Goal: Information Seeking & Learning: Understand process/instructions

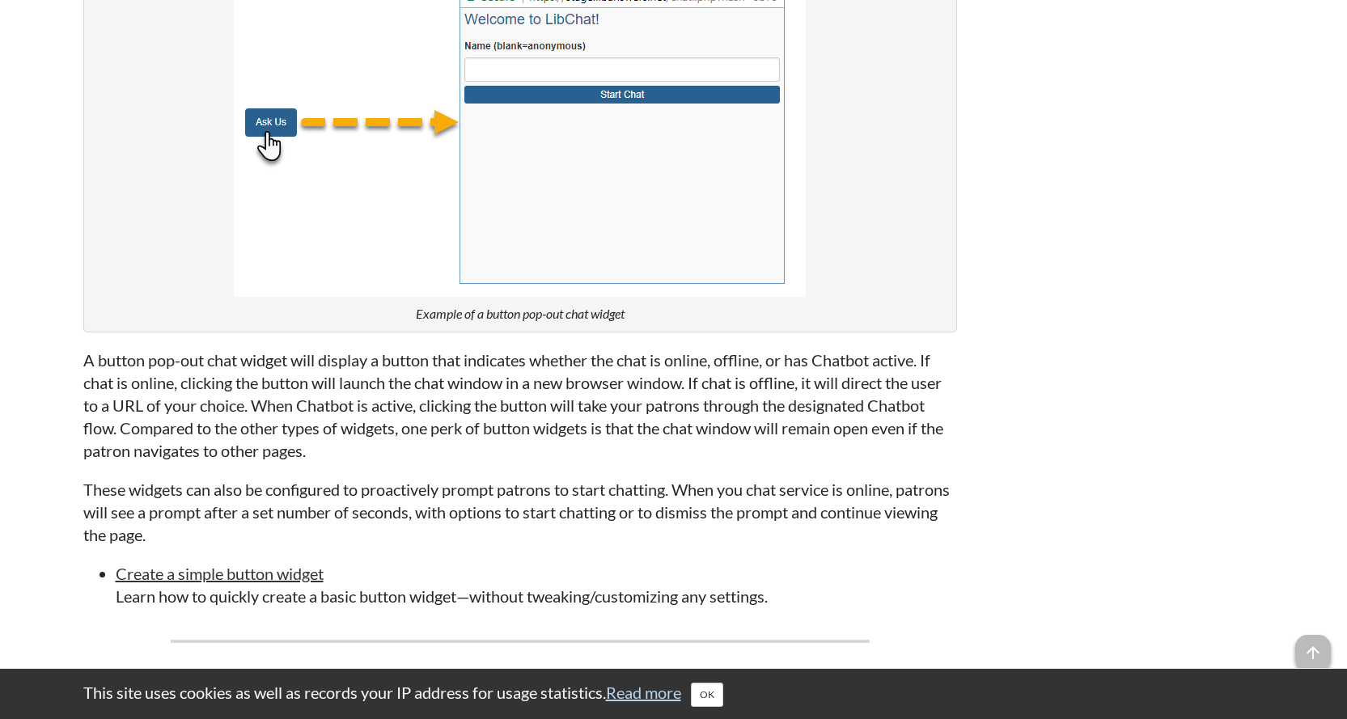
scroll to position [2669, 0]
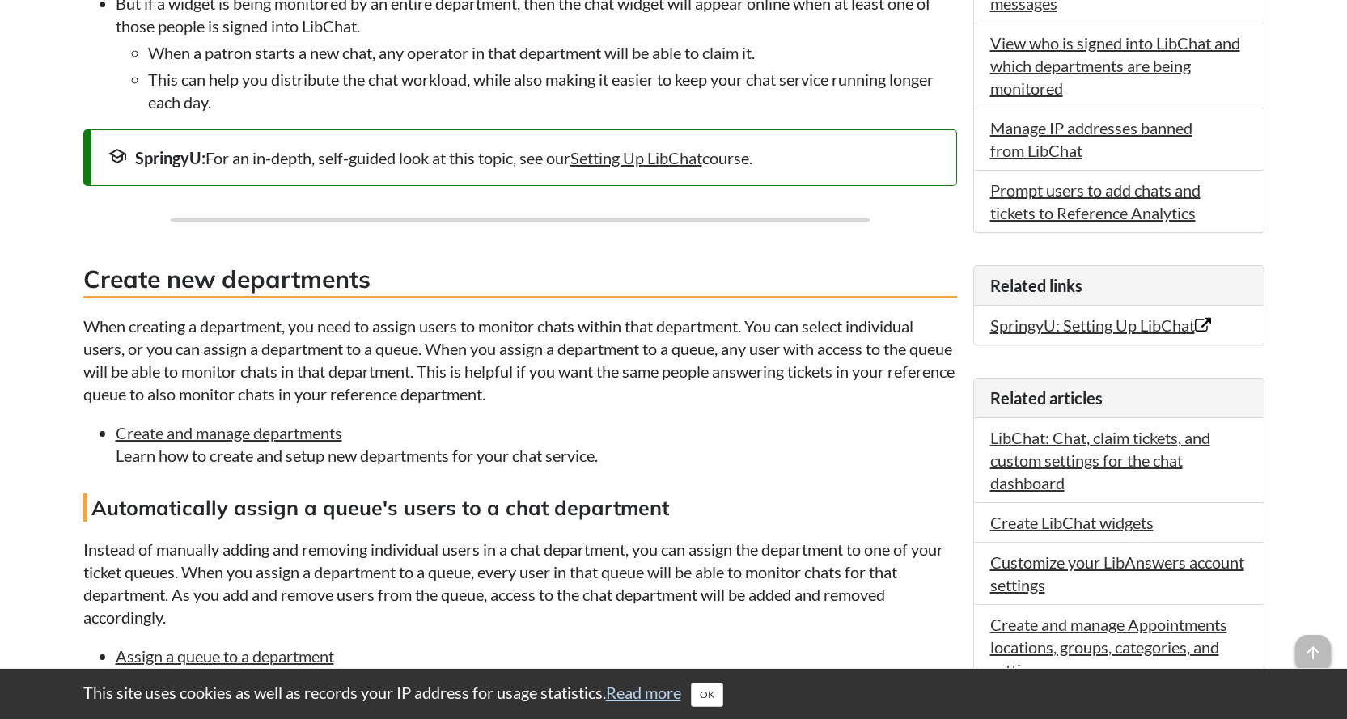
scroll to position [647, 0]
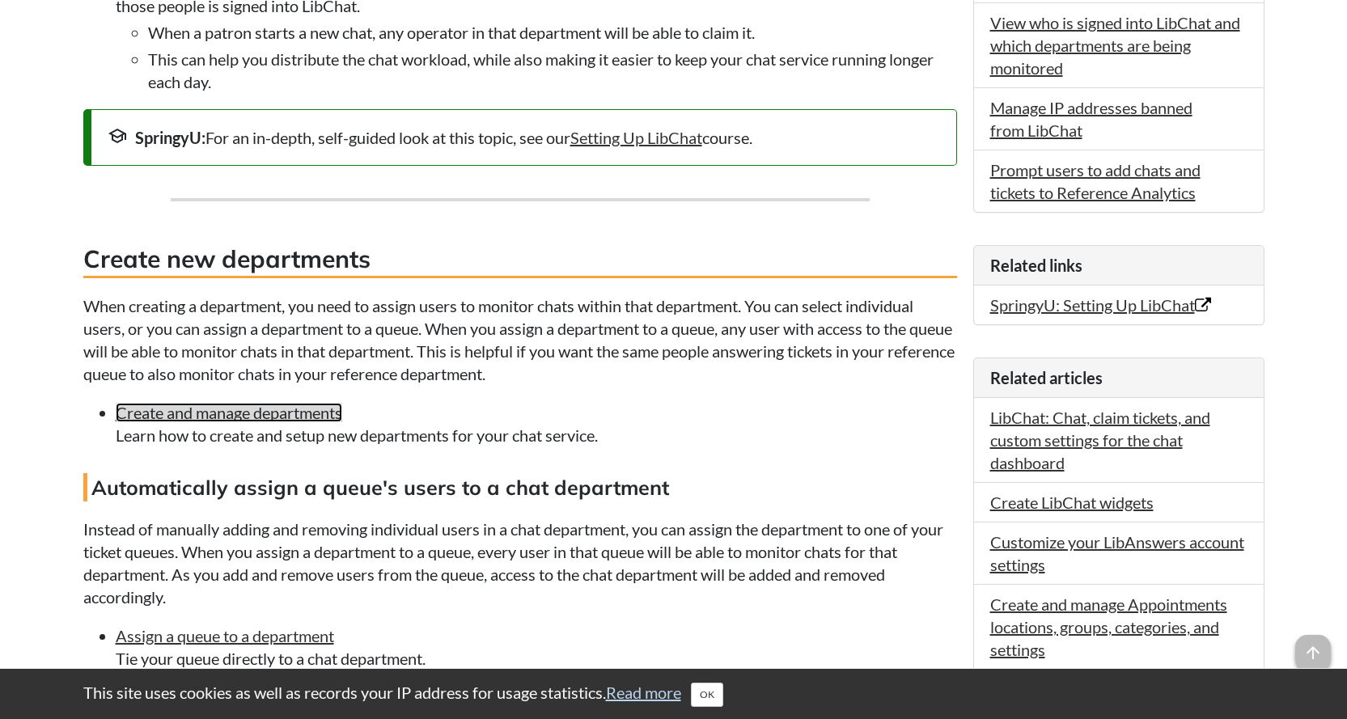
click at [209, 422] on link "Create and manage departments" at bounding box center [229, 412] width 226 height 19
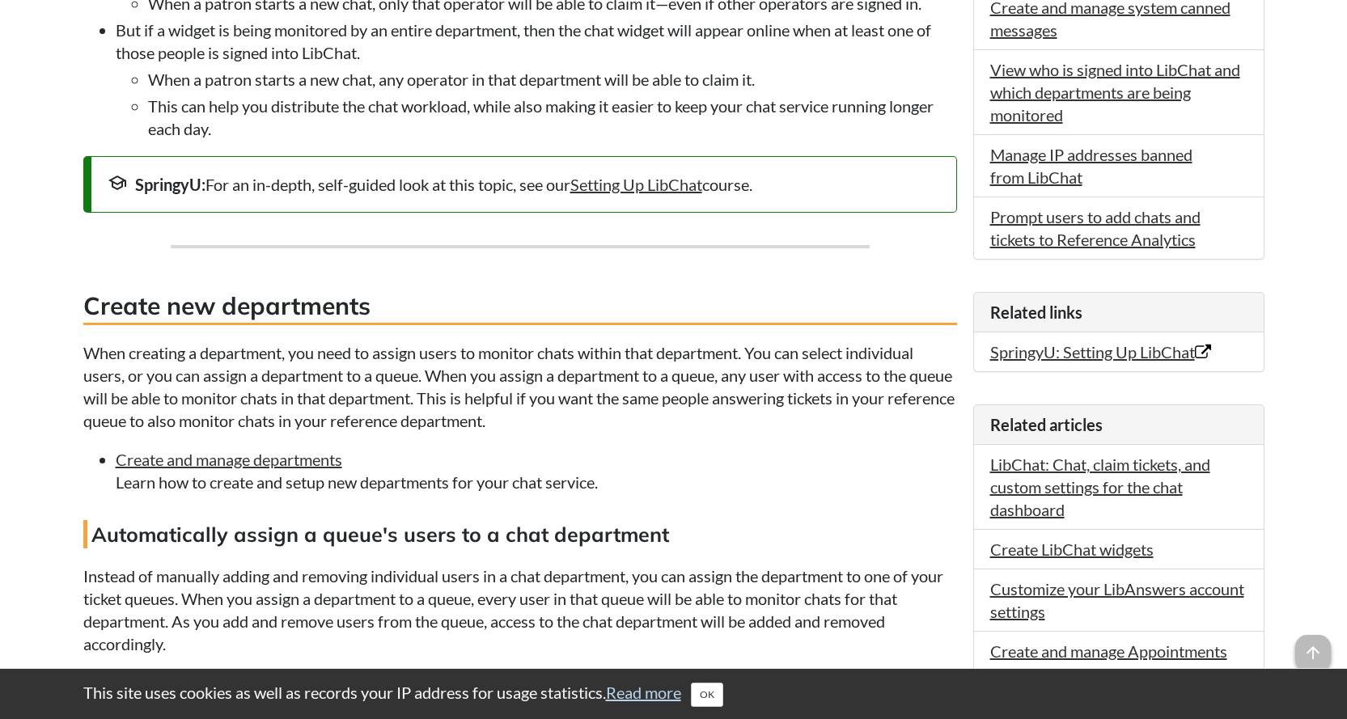
scroll to position [647, 0]
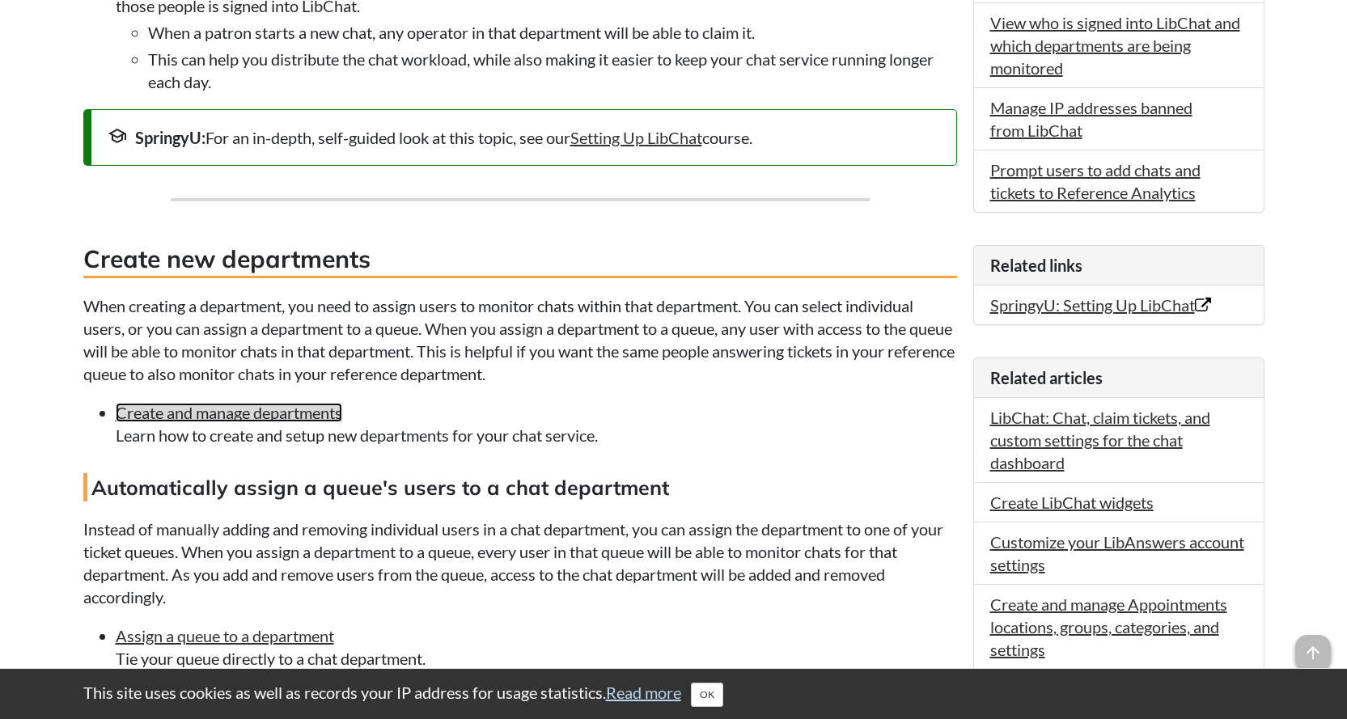
click at [281, 422] on link "Create and manage departments" at bounding box center [229, 412] width 226 height 19
